Goal: Task Accomplishment & Management: Use online tool/utility

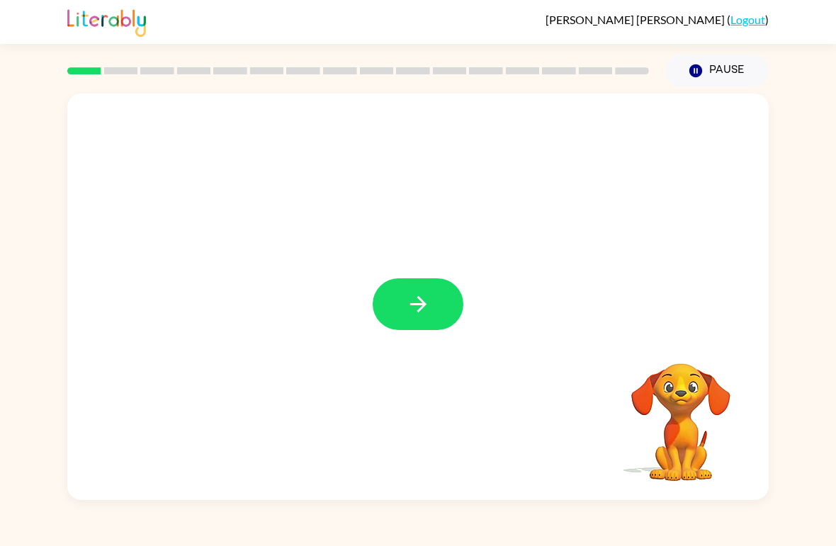
click at [418, 310] on icon "button" at bounding box center [418, 304] width 25 height 25
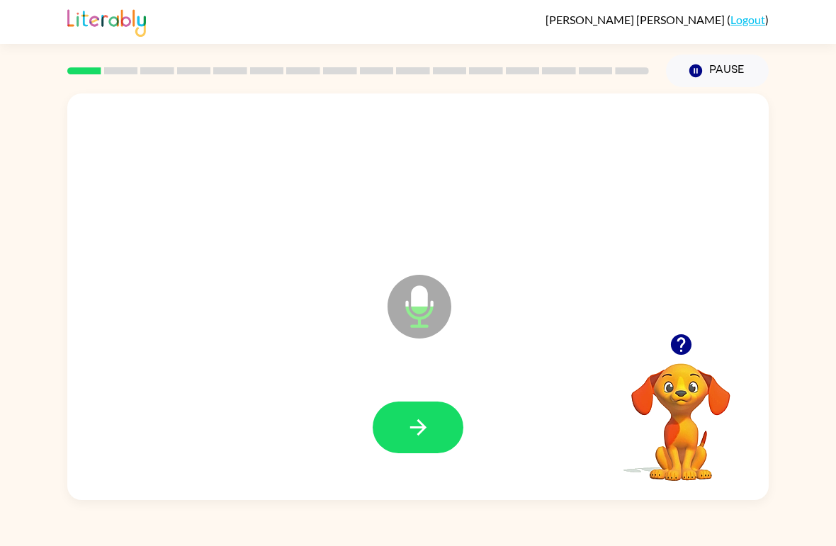
click at [417, 419] on icon "button" at bounding box center [418, 427] width 25 height 25
click at [431, 416] on button "button" at bounding box center [418, 428] width 91 height 52
click at [408, 424] on icon "button" at bounding box center [418, 427] width 25 height 25
click at [419, 416] on icon "button" at bounding box center [418, 427] width 25 height 25
click at [434, 419] on button "button" at bounding box center [418, 428] width 91 height 52
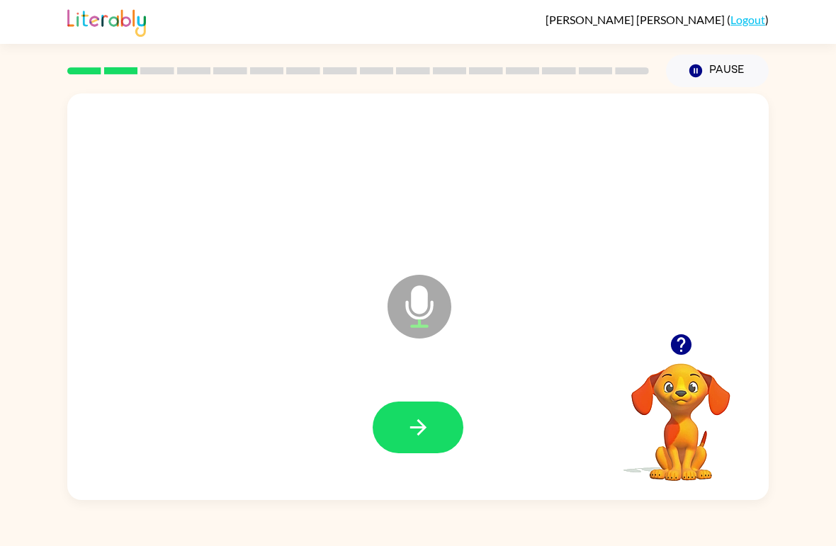
click at [419, 430] on icon "button" at bounding box center [418, 427] width 25 height 25
click at [397, 429] on button "button" at bounding box center [418, 428] width 91 height 52
click at [429, 421] on icon "button" at bounding box center [418, 427] width 25 height 25
click at [413, 421] on icon "button" at bounding box center [418, 427] width 25 height 25
click at [436, 440] on button "button" at bounding box center [418, 428] width 91 height 52
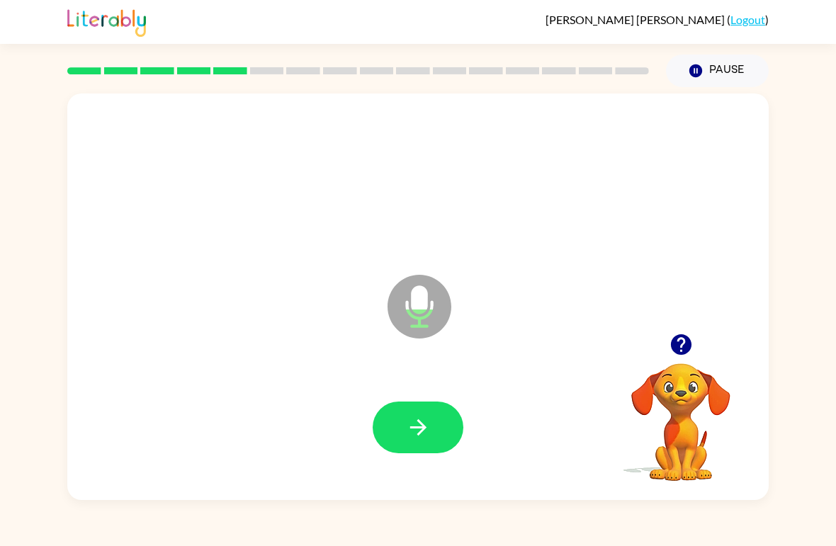
click at [407, 441] on button "button" at bounding box center [418, 428] width 91 height 52
click at [425, 423] on icon "button" at bounding box center [418, 427] width 25 height 25
click at [394, 415] on button "button" at bounding box center [418, 428] width 91 height 52
click at [416, 426] on icon "button" at bounding box center [418, 427] width 25 height 25
click at [429, 421] on icon "button" at bounding box center [418, 427] width 25 height 25
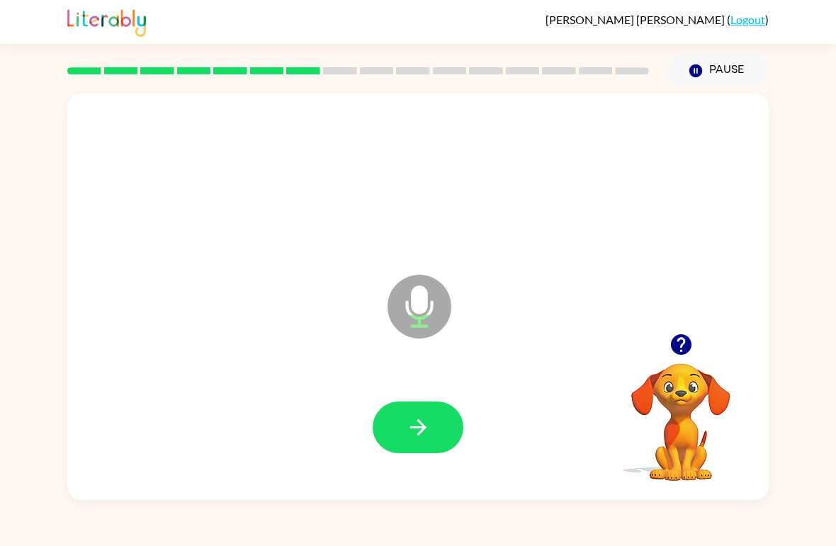
click at [417, 435] on icon "button" at bounding box center [417, 427] width 16 height 16
click at [433, 412] on button "button" at bounding box center [418, 428] width 91 height 52
click at [419, 424] on icon "button" at bounding box center [418, 427] width 25 height 25
click at [424, 426] on icon "button" at bounding box center [417, 427] width 16 height 16
click at [423, 428] on icon "button" at bounding box center [417, 427] width 16 height 16
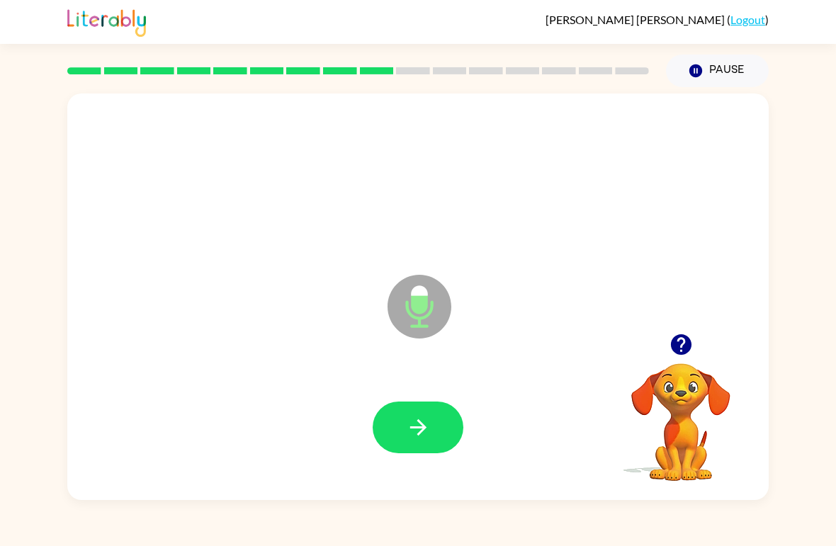
click at [421, 428] on icon "button" at bounding box center [417, 427] width 16 height 16
click at [416, 419] on icon "button" at bounding box center [418, 427] width 25 height 25
click at [414, 424] on icon "button" at bounding box center [418, 427] width 25 height 25
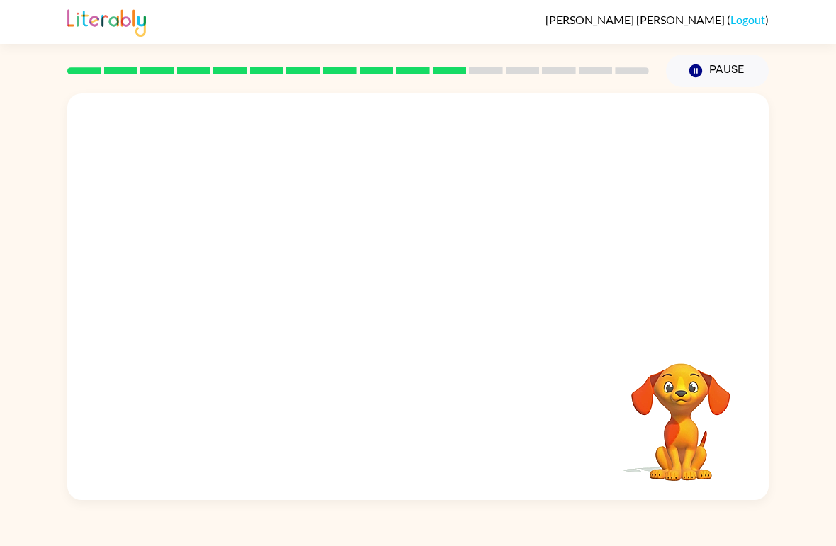
click at [712, 69] on button "Pause Pause" at bounding box center [717, 71] width 103 height 33
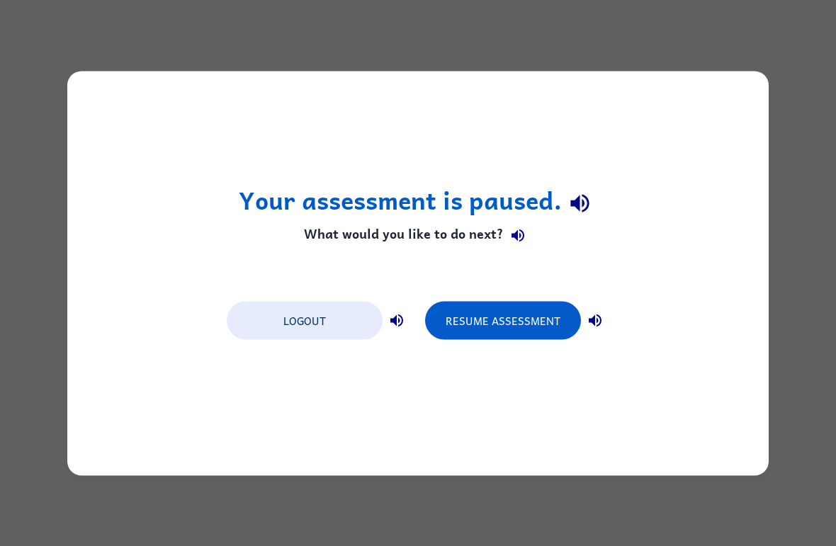
click at [485, 323] on button "Resume Assessment" at bounding box center [503, 320] width 156 height 38
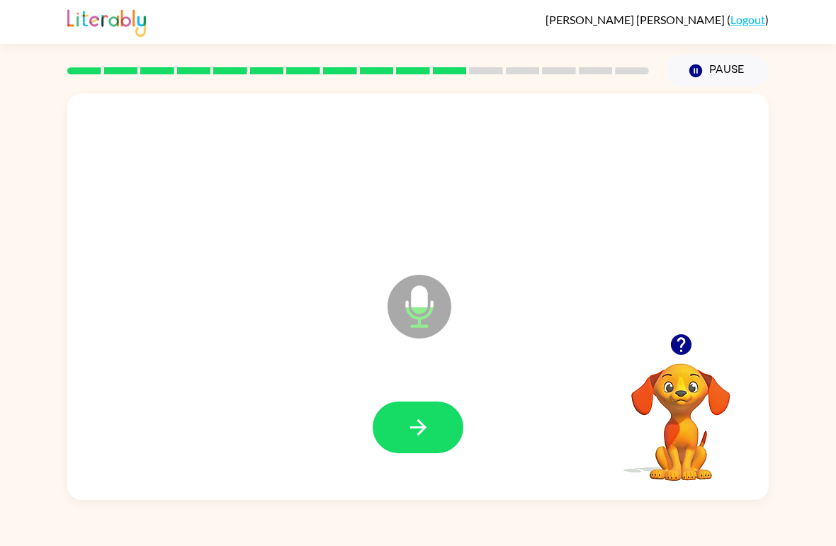
click at [416, 426] on icon "button" at bounding box center [418, 427] width 25 height 25
click at [393, 433] on button "button" at bounding box center [418, 428] width 91 height 52
click at [402, 436] on button "button" at bounding box center [418, 428] width 91 height 52
click at [427, 407] on button "button" at bounding box center [418, 428] width 91 height 52
click at [412, 419] on icon "button" at bounding box center [418, 427] width 25 height 25
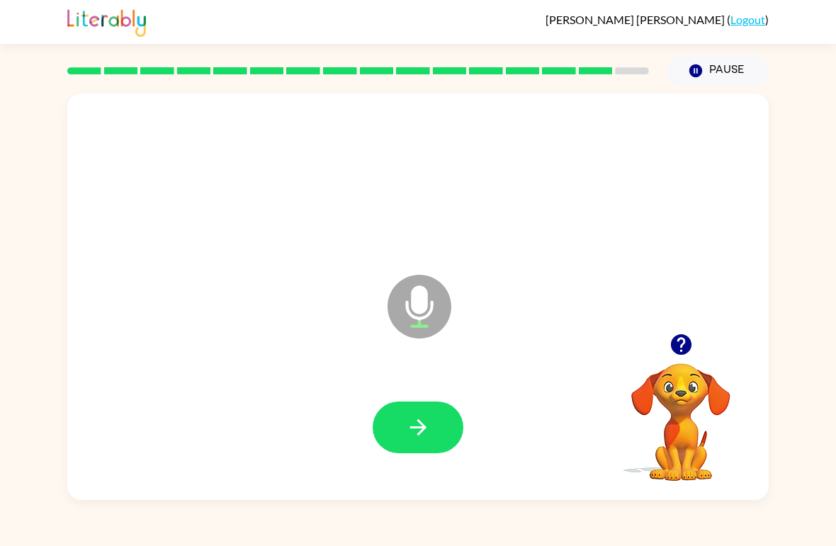
click at [409, 437] on icon "button" at bounding box center [418, 427] width 25 height 25
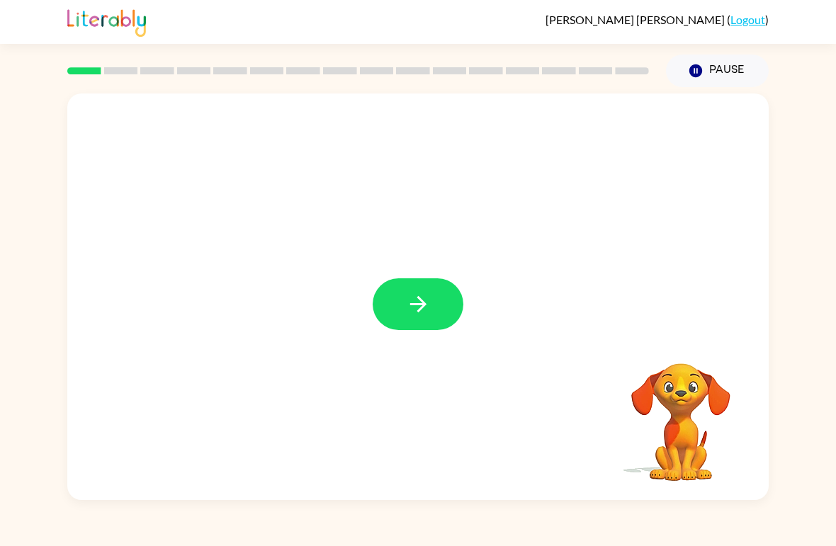
click at [458, 290] on button "button" at bounding box center [418, 304] width 91 height 52
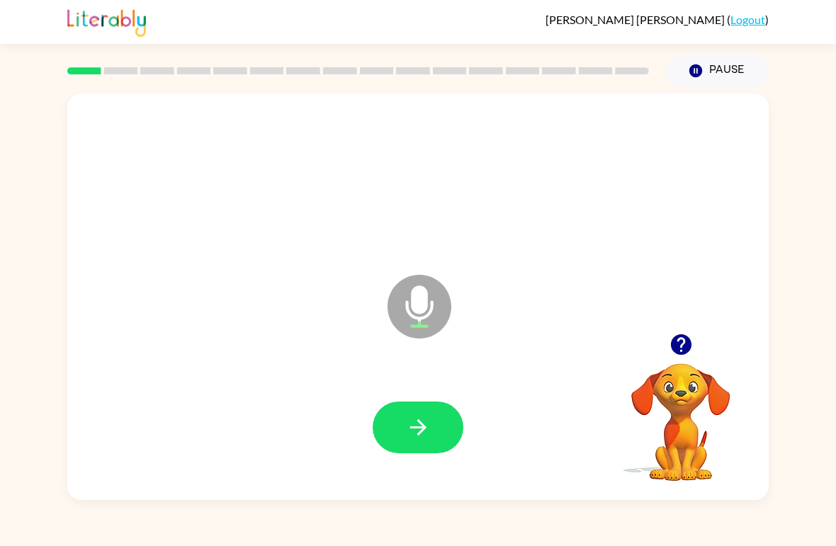
click at [419, 446] on button "button" at bounding box center [418, 428] width 91 height 52
click at [429, 428] on icon "button" at bounding box center [418, 427] width 25 height 25
click at [428, 426] on icon "button" at bounding box center [418, 427] width 25 height 25
click at [433, 419] on button "button" at bounding box center [418, 428] width 91 height 52
click at [431, 429] on button "button" at bounding box center [418, 428] width 91 height 52
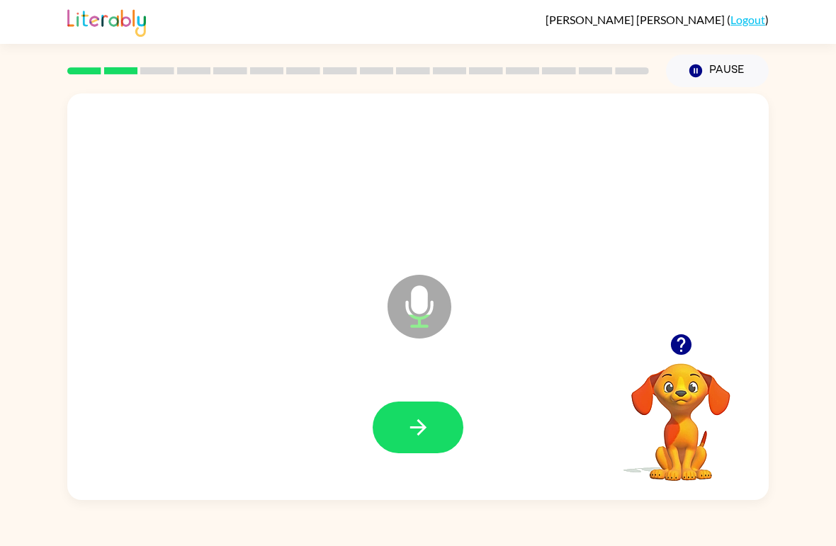
click at [427, 431] on icon "button" at bounding box center [418, 427] width 25 height 25
click at [446, 419] on button "button" at bounding box center [418, 428] width 91 height 52
click at [420, 426] on icon "button" at bounding box center [418, 427] width 25 height 25
click at [426, 435] on icon "button" at bounding box center [418, 427] width 25 height 25
click at [407, 429] on icon "button" at bounding box center [418, 427] width 25 height 25
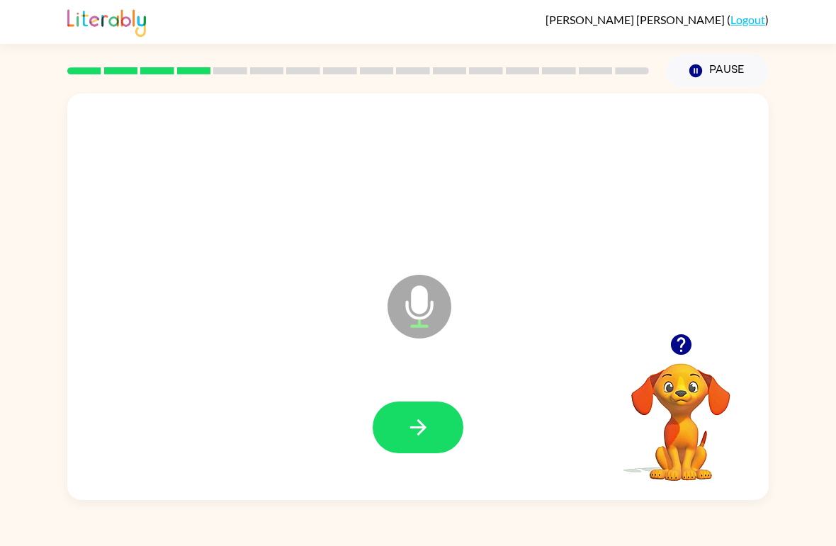
click at [424, 426] on icon "button" at bounding box center [417, 427] width 16 height 16
click at [419, 428] on icon "button" at bounding box center [417, 427] width 16 height 16
click at [437, 453] on button "button" at bounding box center [418, 428] width 91 height 52
click at [413, 417] on icon "button" at bounding box center [418, 427] width 25 height 25
click at [420, 434] on icon "button" at bounding box center [417, 427] width 16 height 16
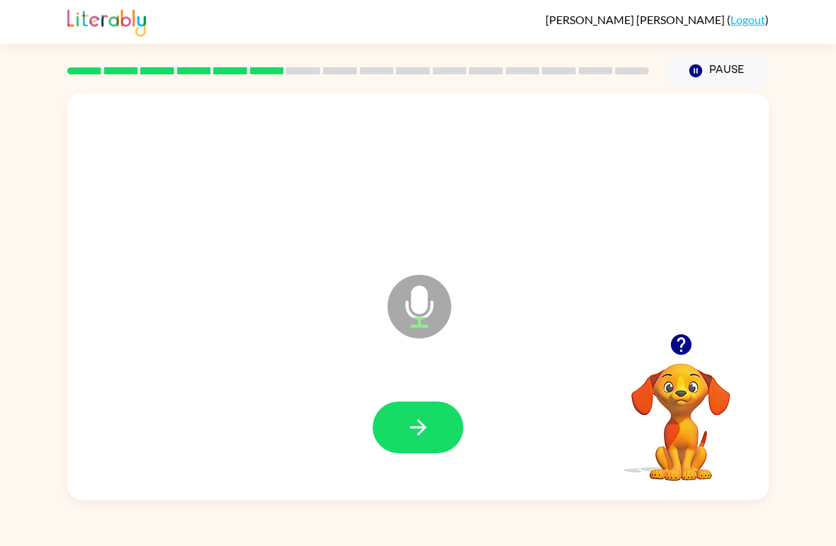
click at [425, 438] on icon "button" at bounding box center [418, 427] width 25 height 25
click at [411, 440] on icon "button" at bounding box center [418, 427] width 25 height 25
click at [423, 430] on icon "button" at bounding box center [417, 427] width 16 height 16
click at [430, 428] on icon "button" at bounding box center [418, 427] width 25 height 25
click at [438, 433] on button "button" at bounding box center [418, 428] width 91 height 52
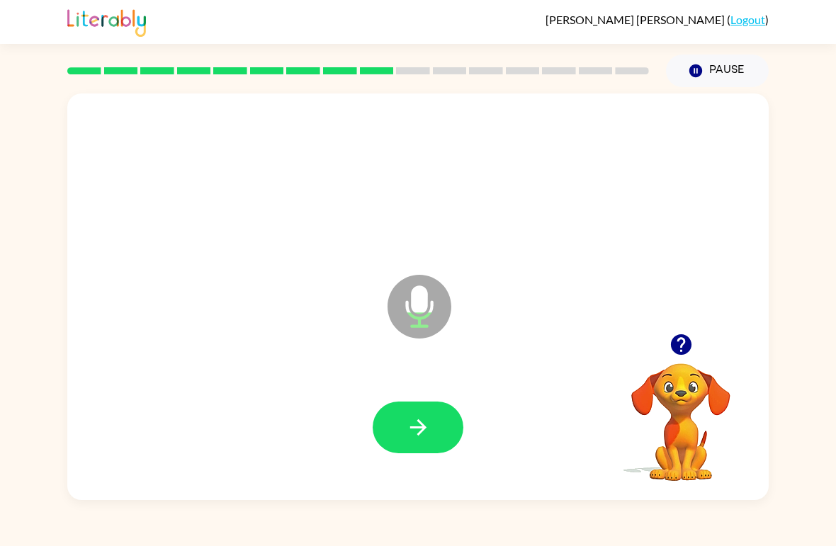
click at [443, 428] on button "button" at bounding box center [418, 428] width 91 height 52
click at [431, 433] on button "button" at bounding box center [418, 428] width 91 height 52
click at [418, 419] on icon "button" at bounding box center [418, 427] width 25 height 25
click at [419, 443] on button "button" at bounding box center [418, 428] width 91 height 52
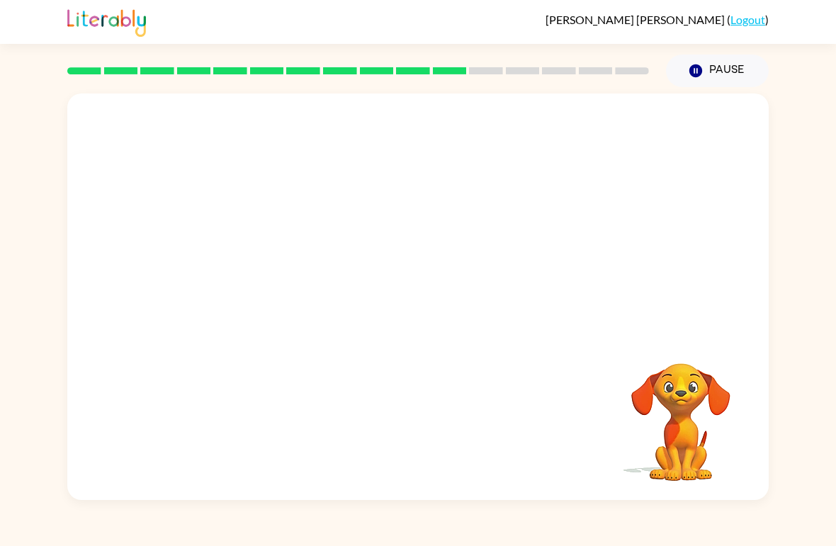
click at [701, 57] on button "Pause Pause" at bounding box center [717, 71] width 103 height 33
